Goal: Navigation & Orientation: Find specific page/section

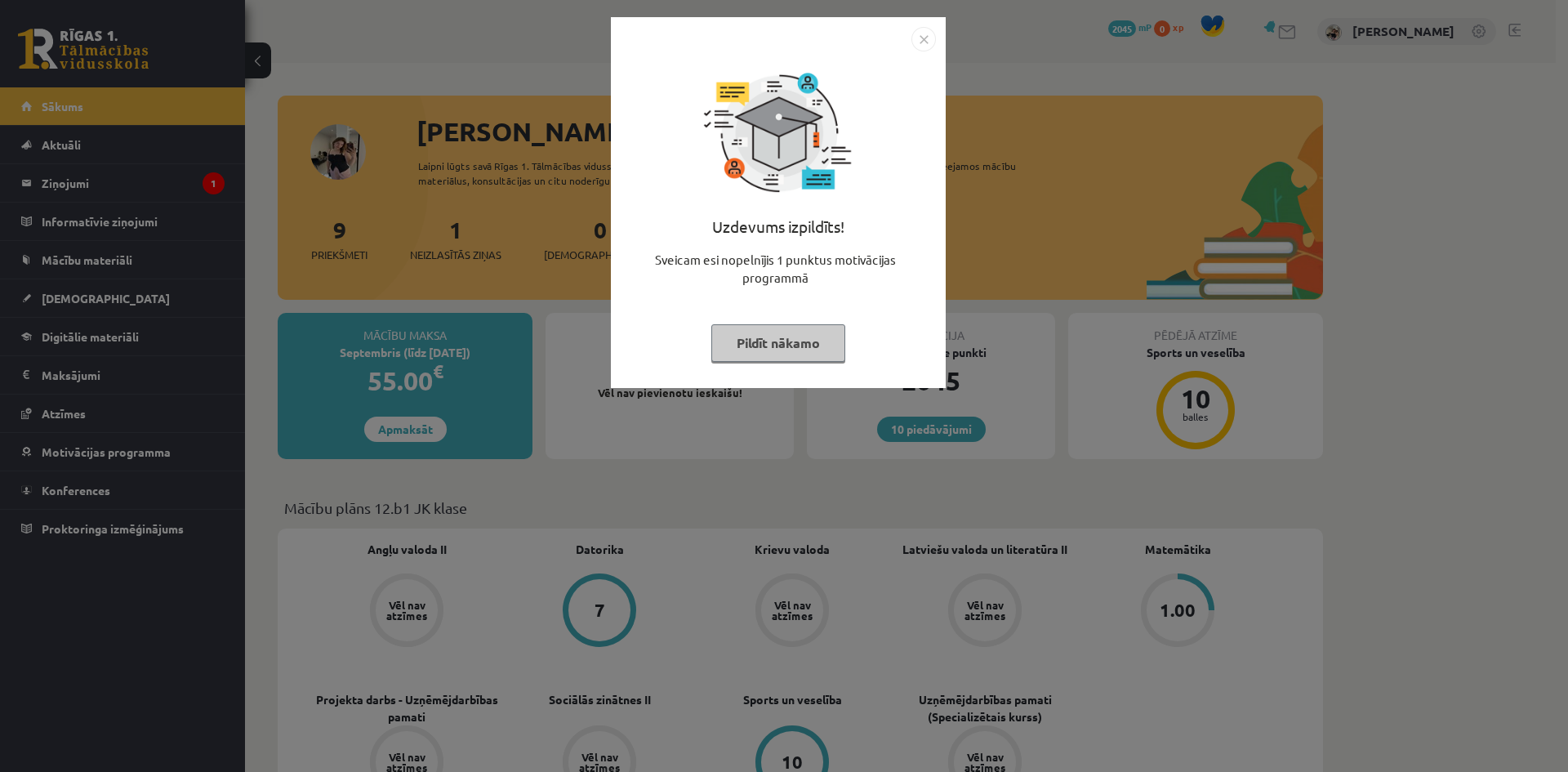
click at [773, 353] on button "Pildīt nākamo" at bounding box center [778, 343] width 134 height 37
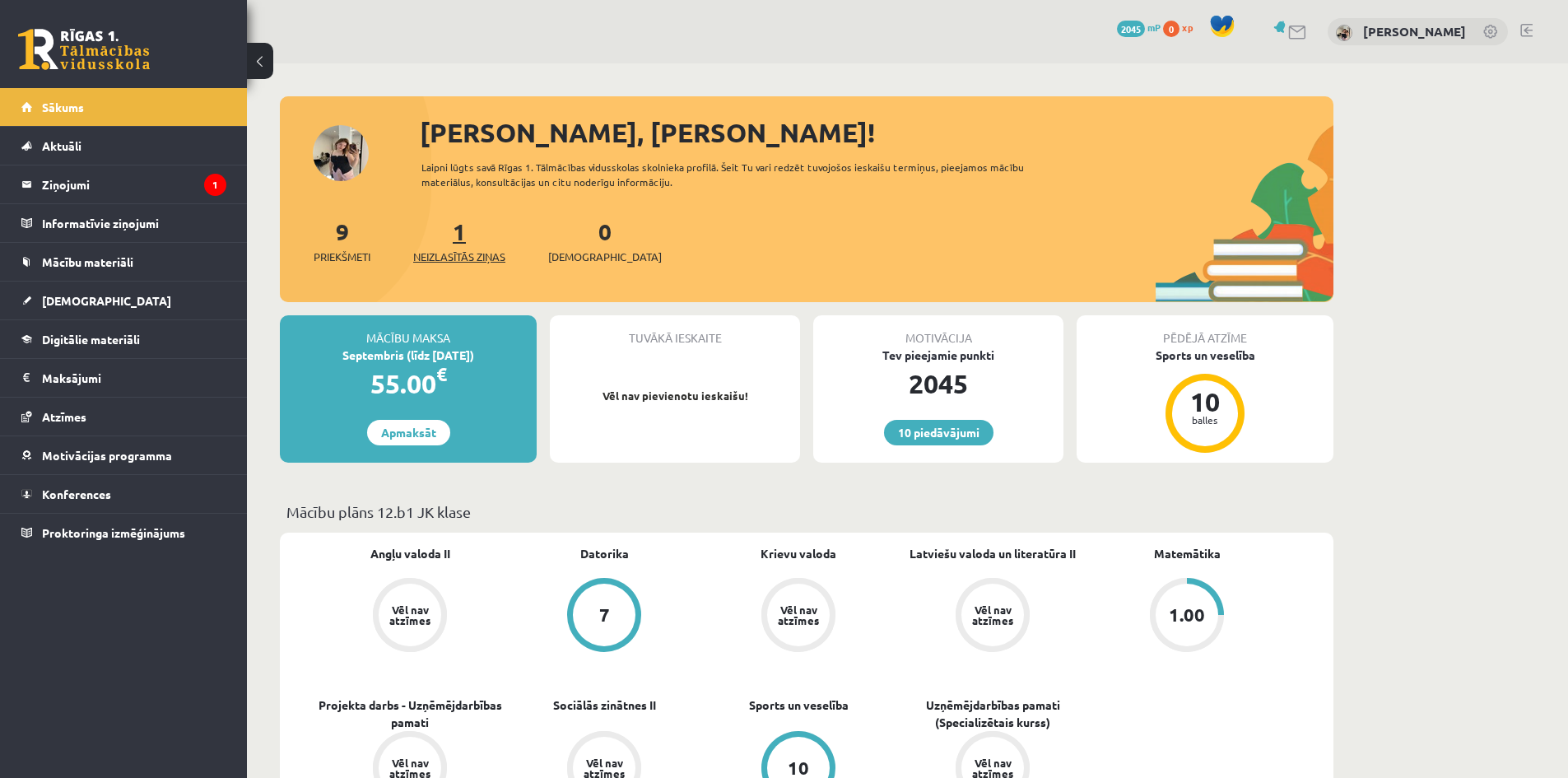
click at [463, 249] on span "Neizlasītās ziņas" at bounding box center [459, 257] width 92 height 16
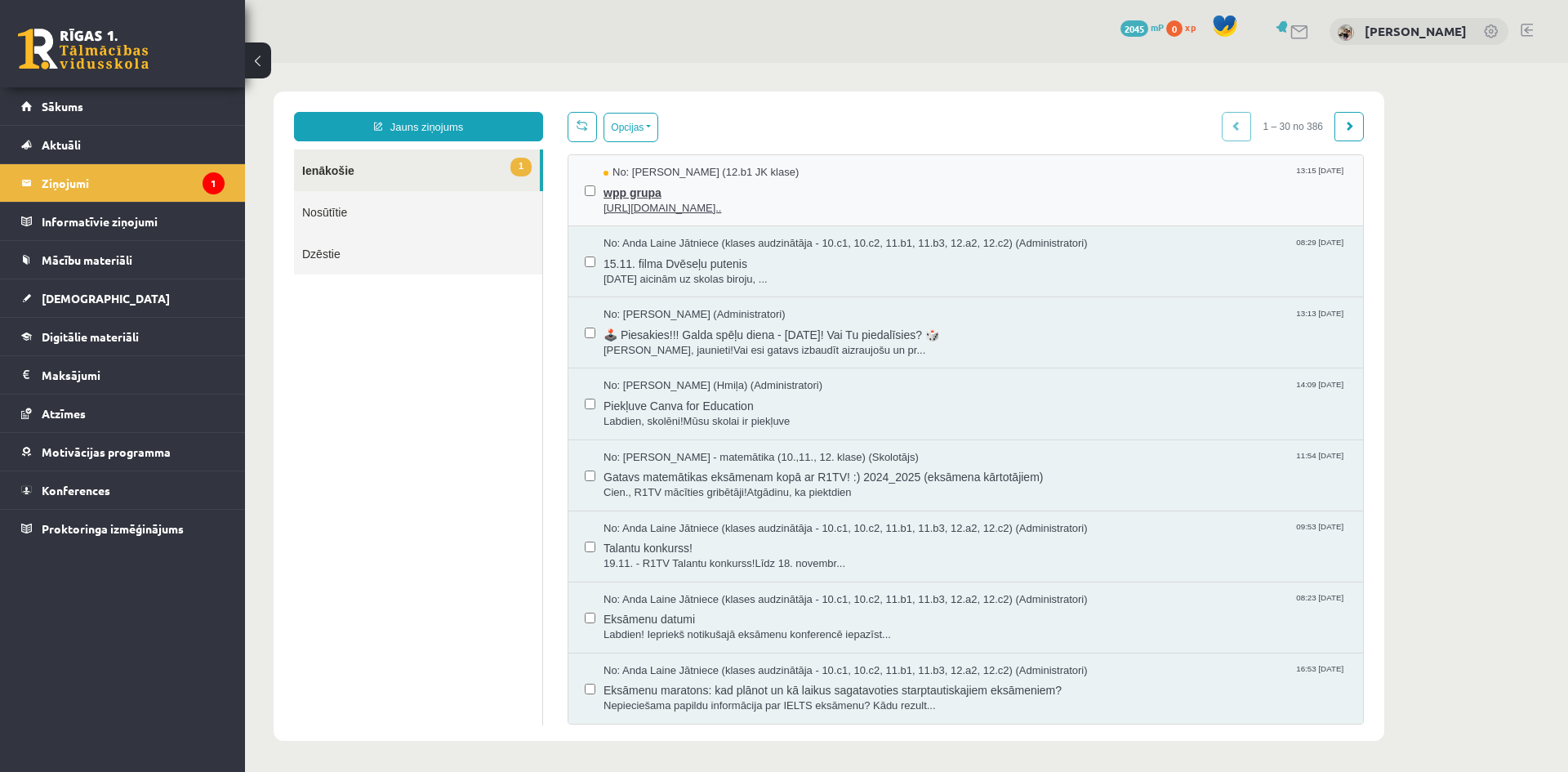
click at [688, 201] on span "https://chat.whatsapp.com/L1UxGhmvZJiE23YmzH1zUO?mode=ems_copy_t..." at bounding box center [975, 208] width 744 height 15
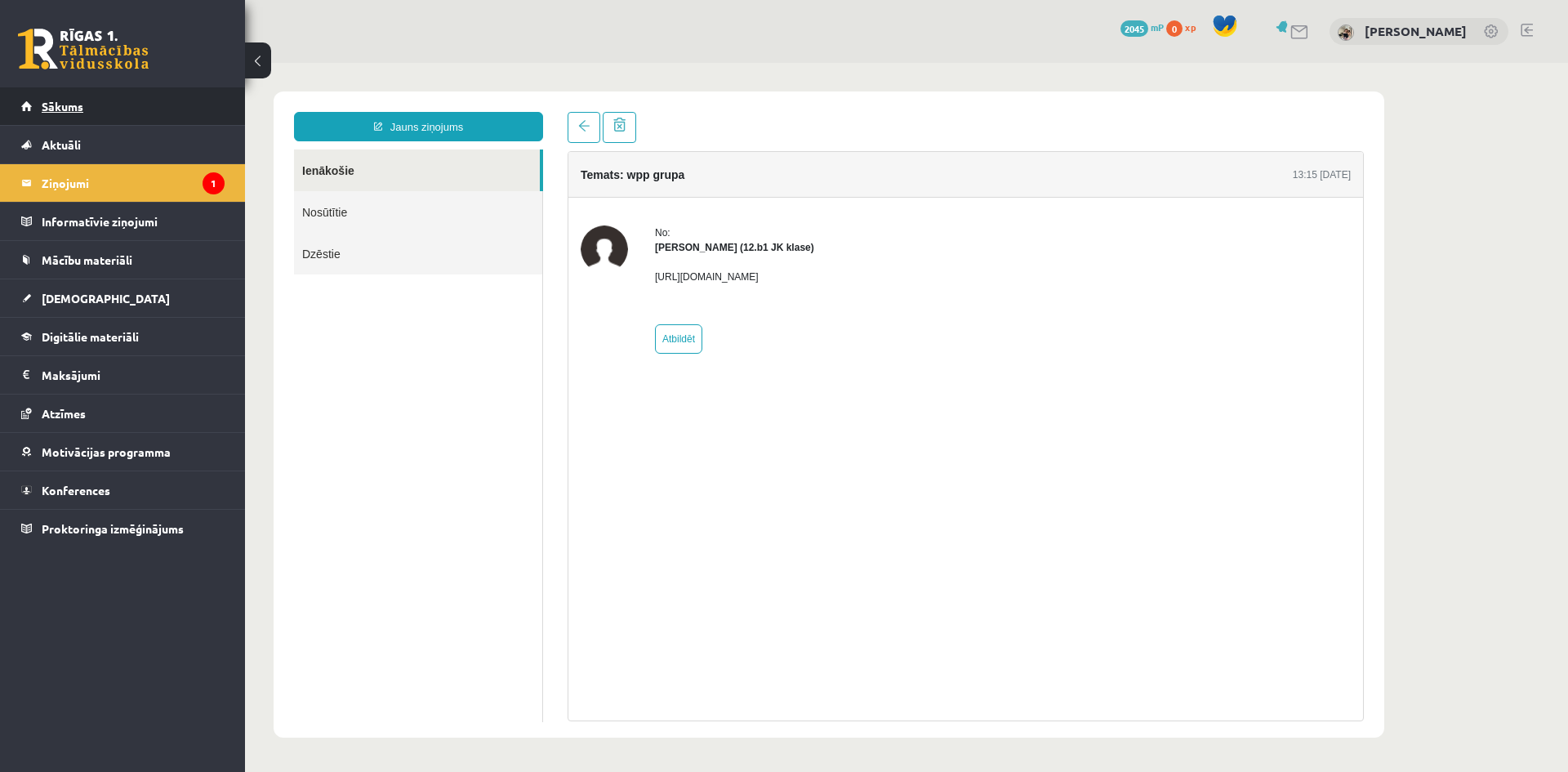
click at [107, 102] on link "Sākums" at bounding box center [122, 105] width 204 height 37
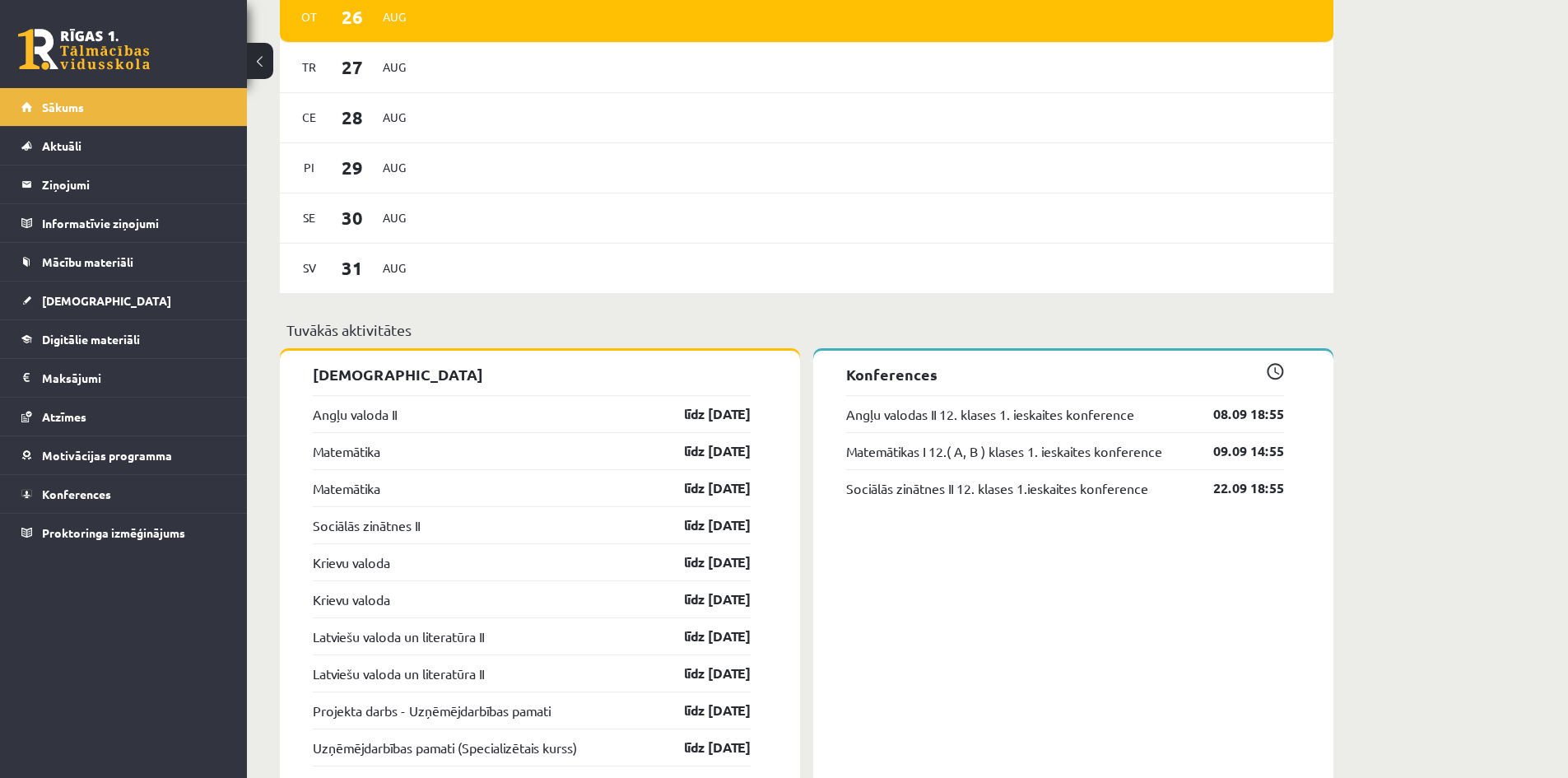
scroll to position [1070, 0]
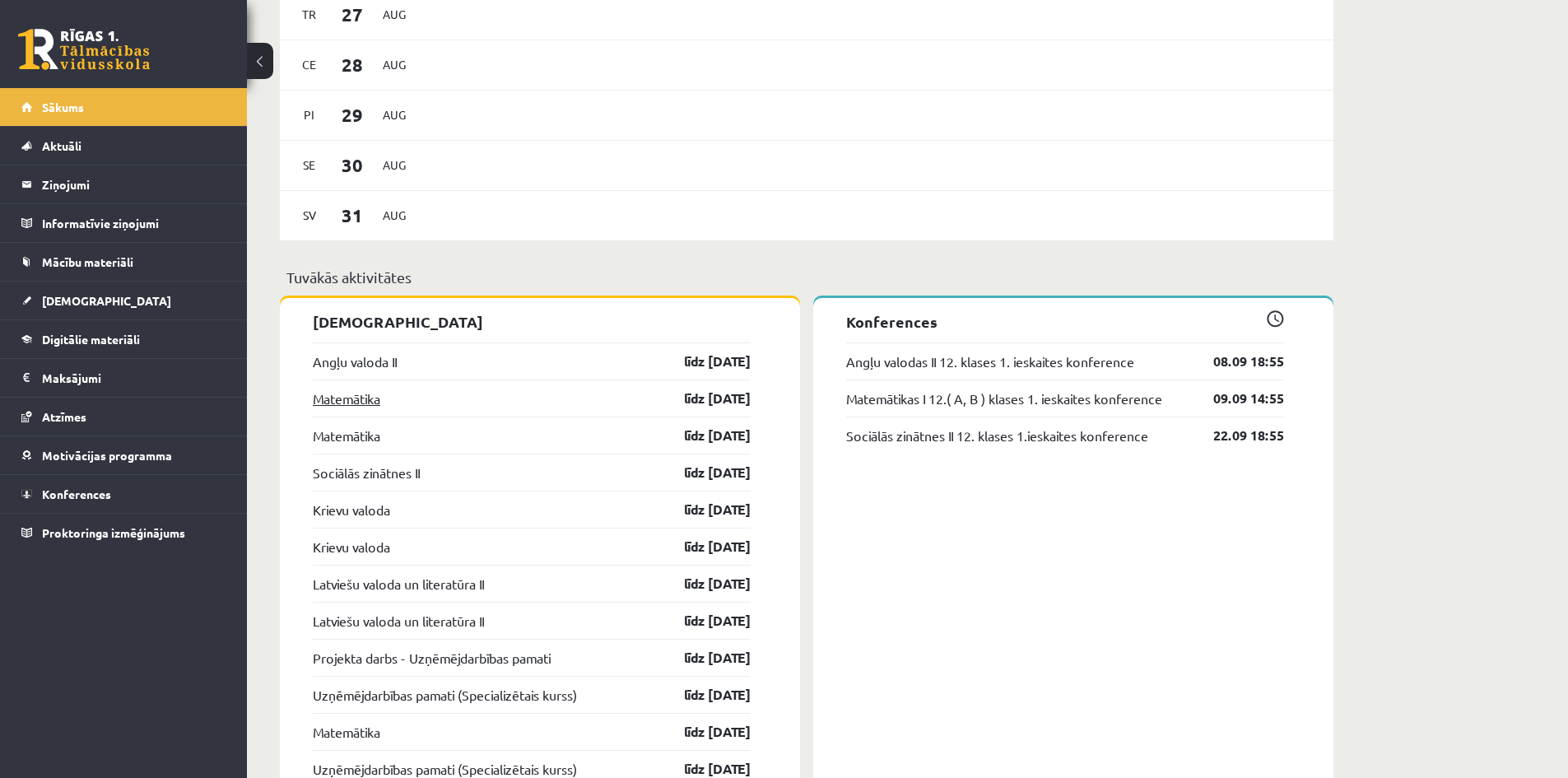
click at [355, 398] on link "Matemātika" at bounding box center [347, 399] width 68 height 20
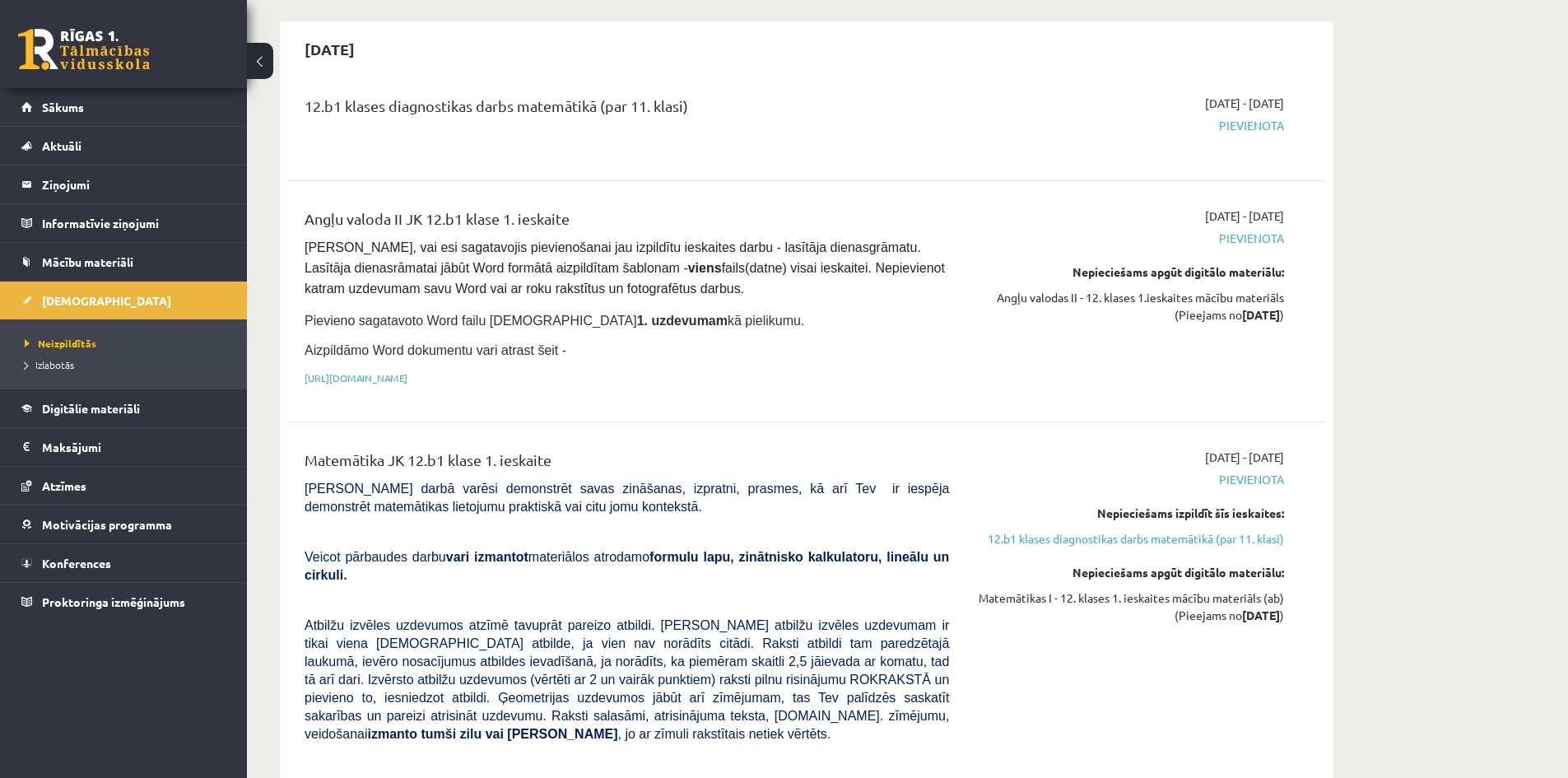
scroll to position [82, 0]
